Goal: Task Accomplishment & Management: Manage account settings

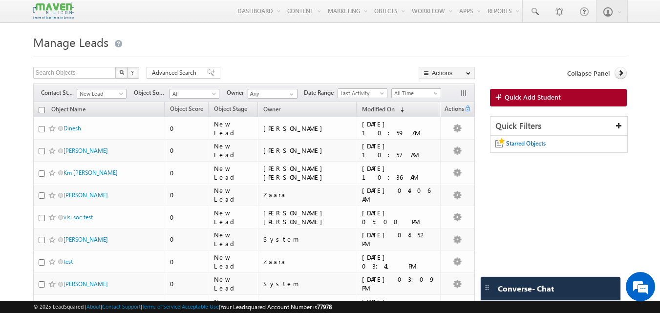
click at [39, 111] on input "checkbox" at bounding box center [42, 110] width 6 height 6
checkbox input "true"
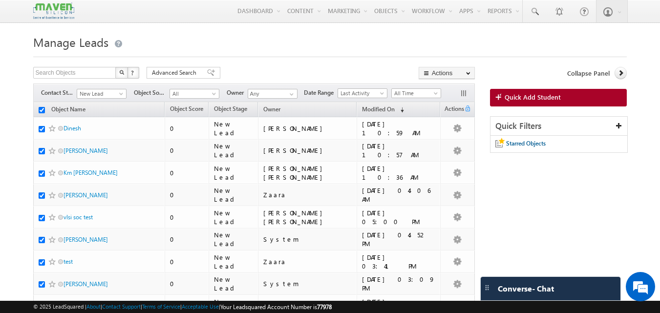
checkbox input "true"
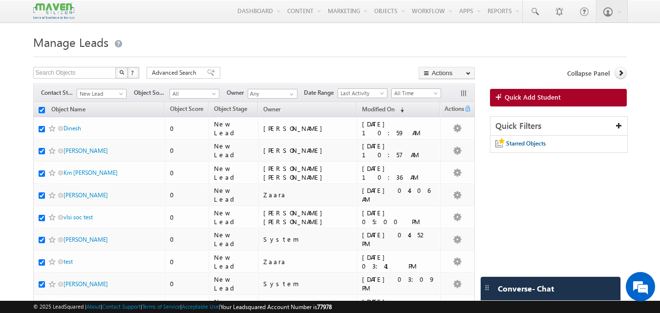
checkbox input "true"
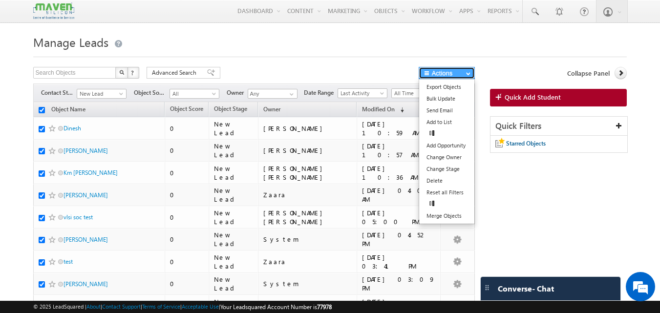
click at [471, 73] on button "Actions" at bounding box center [447, 73] width 56 height 12
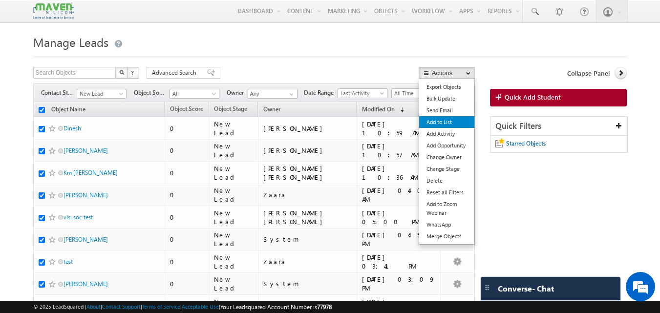
click at [449, 121] on link "Add to List" at bounding box center [446, 122] width 55 height 12
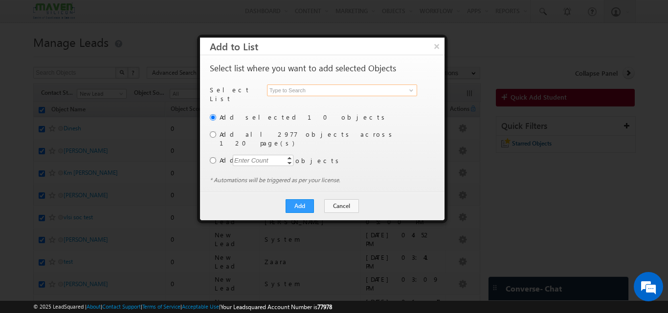
click at [289, 93] on input at bounding box center [342, 91] width 150 height 12
click at [406, 92] on link at bounding box center [410, 91] width 12 height 10
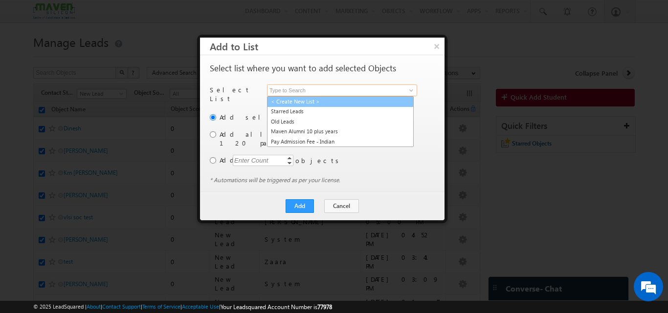
click at [293, 101] on link "< Create New List >" at bounding box center [340, 101] width 147 height 11
type input "< Create New List >"
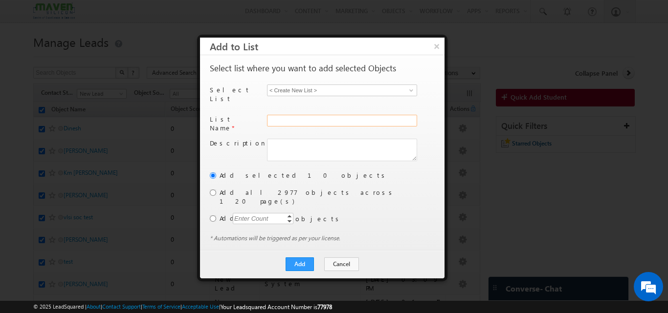
click at [289, 115] on input "text" at bounding box center [342, 121] width 150 height 12
type input "all leads"
click at [303, 258] on button "Add" at bounding box center [299, 265] width 28 height 14
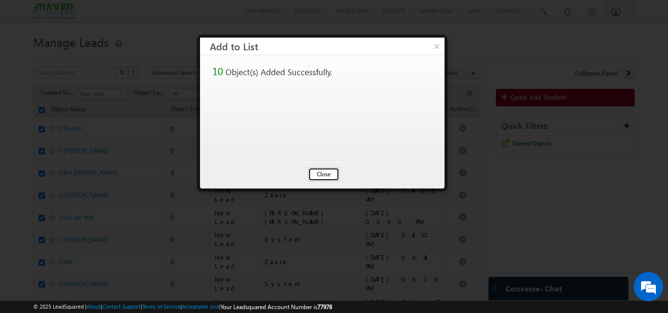
click at [320, 174] on button "Close" at bounding box center [323, 175] width 31 height 14
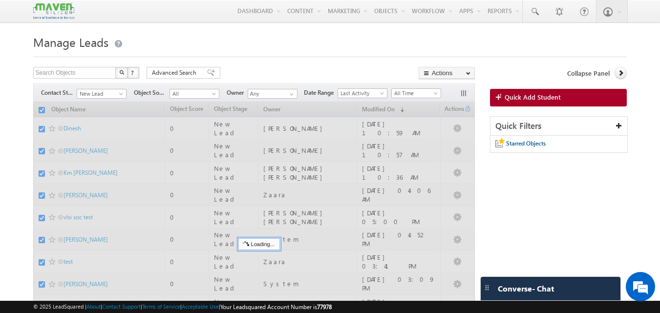
checkbox input "false"
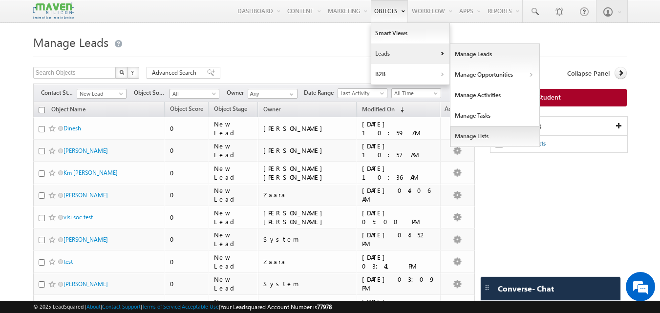
click at [476, 138] on link "Manage Lists" at bounding box center [495, 136] width 89 height 21
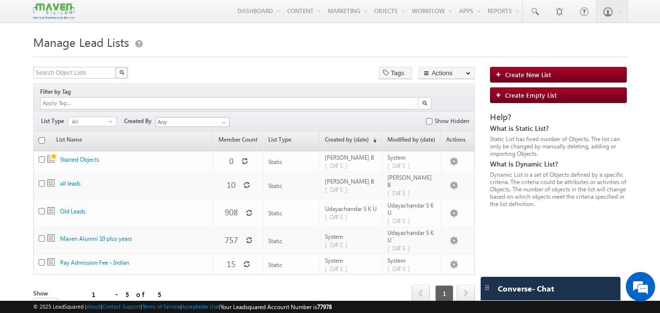
click at [242, 169] on p "Update member count for list "all leads"." at bounding box center [238, 169] width 73 height 14
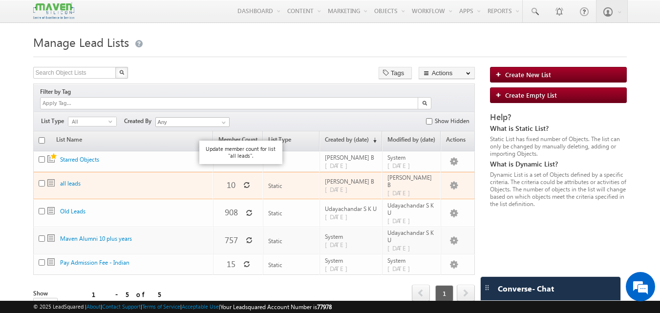
click at [243, 182] on icon at bounding box center [246, 185] width 7 height 7
click at [43, 180] on input "checkbox" at bounding box center [42, 183] width 6 height 6
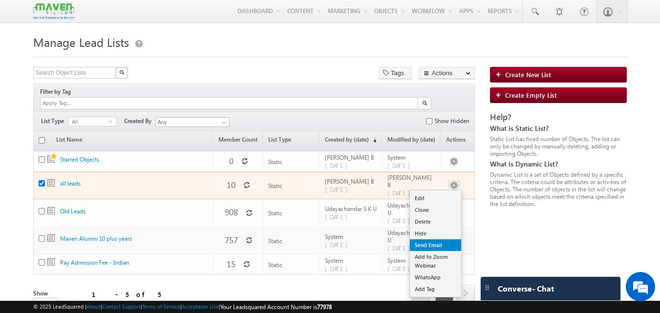
click at [433, 239] on link "Send Email" at bounding box center [435, 245] width 51 height 12
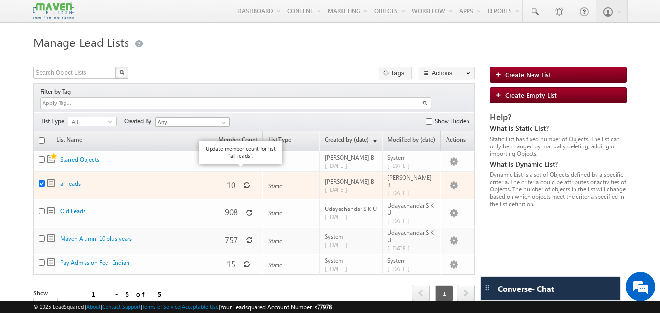
click at [243, 182] on icon at bounding box center [246, 185] width 7 height 7
click at [42, 180] on input "checkbox" at bounding box center [42, 183] width 6 height 6
checkbox input "false"
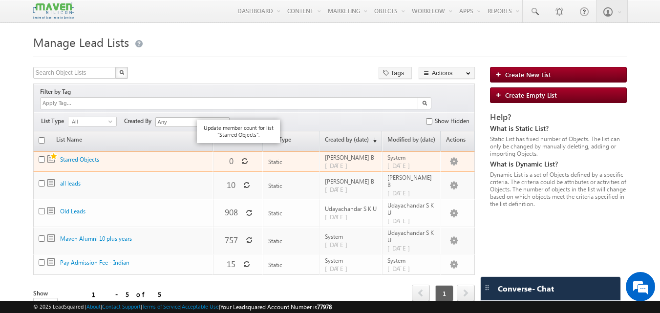
click at [241, 158] on icon at bounding box center [244, 161] width 7 height 7
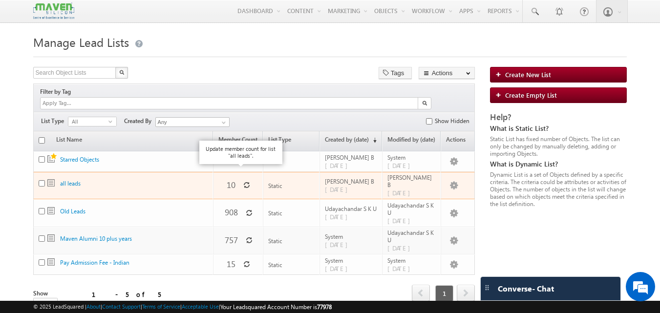
click at [243, 182] on icon at bounding box center [246, 185] width 7 height 7
